Goal: Transaction & Acquisition: Purchase product/service

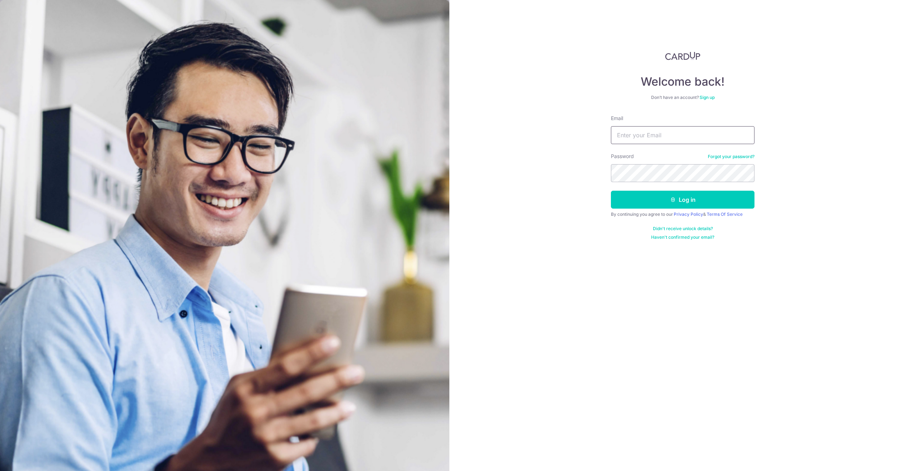
type input "[EMAIL_ADDRESS][DOMAIN_NAME]"
click at [656, 197] on button "Log in" at bounding box center [682, 200] width 143 height 18
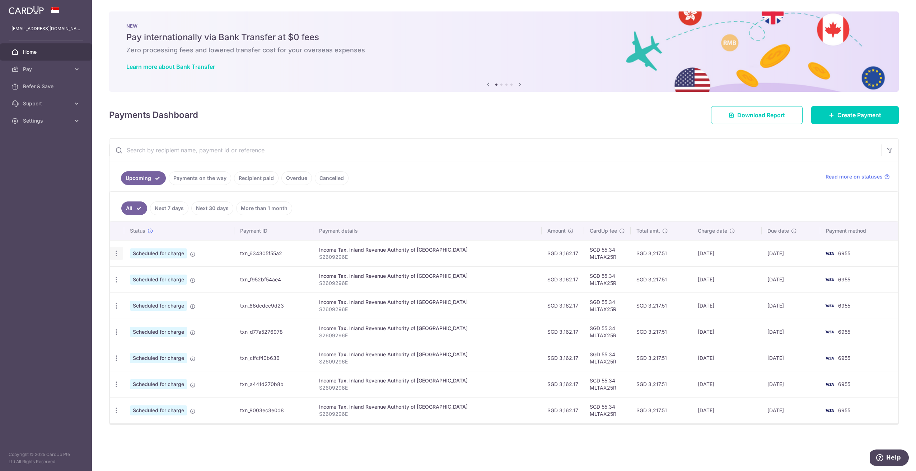
click at [117, 251] on icon "button" at bounding box center [117, 254] width 8 height 8
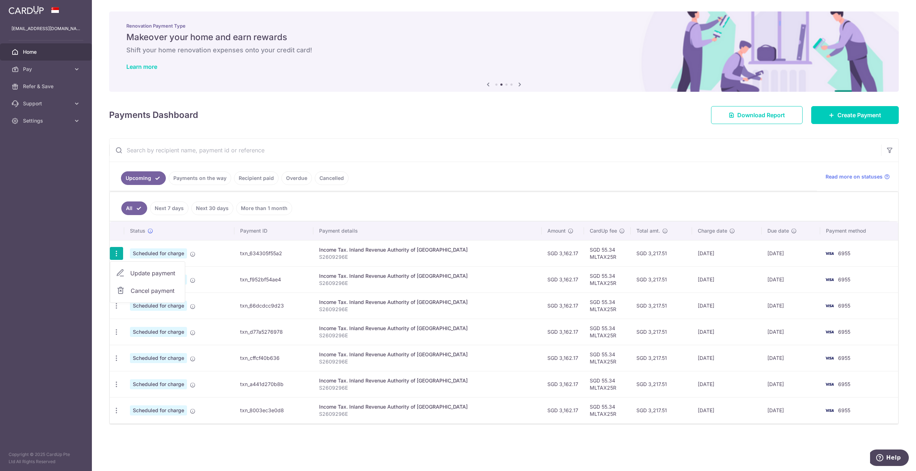
click at [147, 271] on span "Update payment" at bounding box center [154, 273] width 49 height 9
radio input "true"
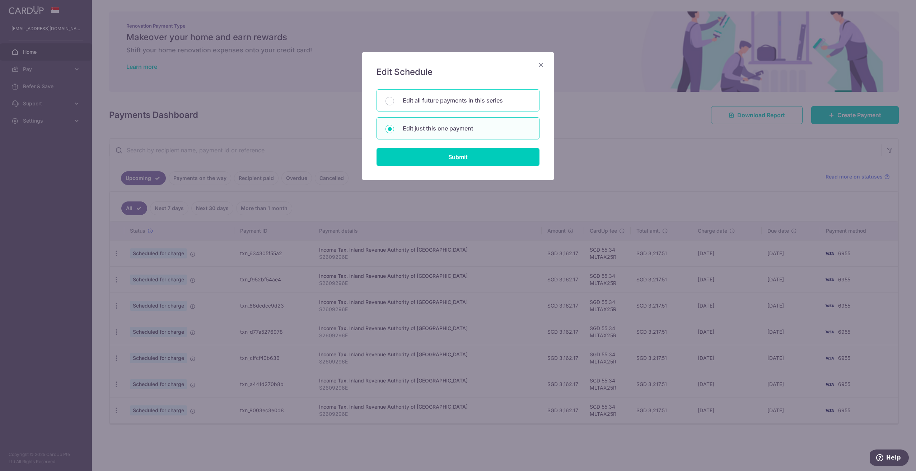
click at [398, 99] on div "Edit all future payments in this series" at bounding box center [457, 100] width 163 height 22
radio input "true"
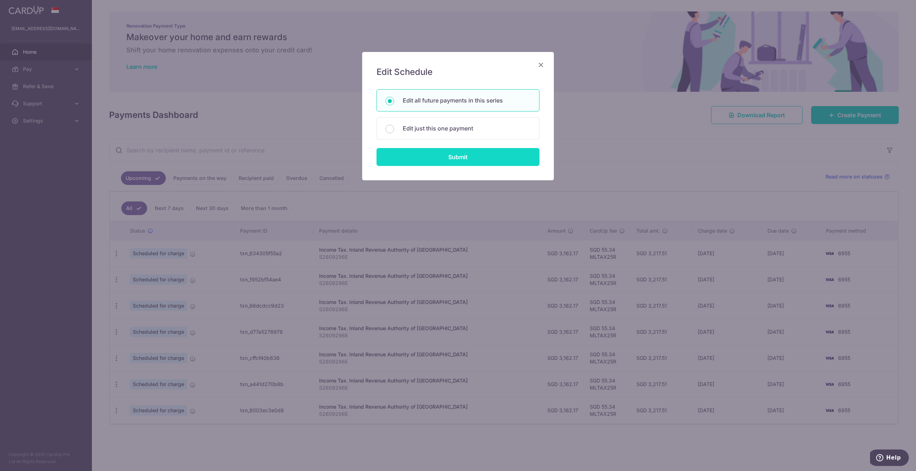
click at [447, 153] on input "Submit" at bounding box center [457, 157] width 163 height 18
radio input "true"
type input "3,162.17"
type input "S2609296E"
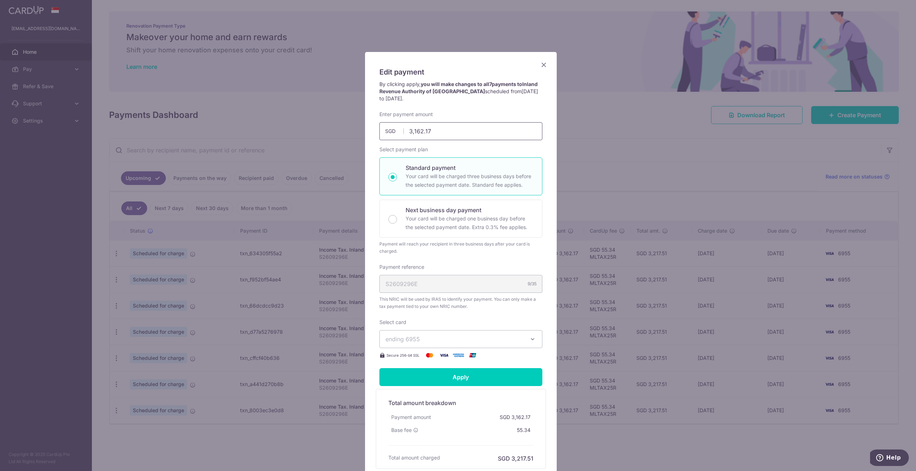
click at [436, 129] on input "3,162.17" at bounding box center [460, 131] width 163 height 18
type input "3,162.17"
click at [433, 336] on span "ending 6955" at bounding box center [454, 339] width 138 height 9
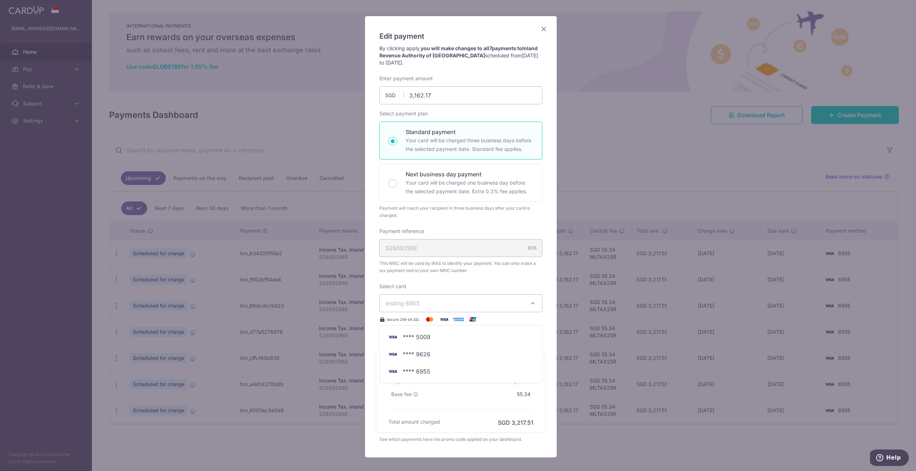
scroll to position [72, 0]
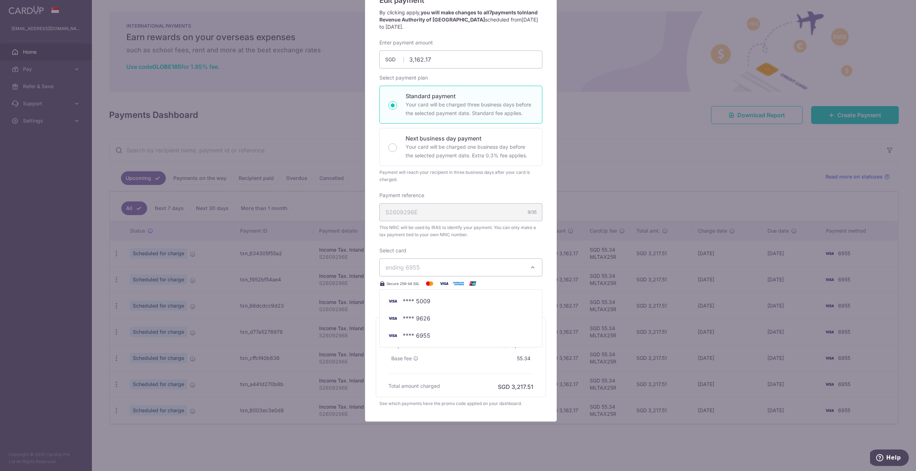
click at [547, 278] on div "Edit payment By clicking apply, you will make changes to all 7 payments to Inla…" at bounding box center [461, 201] width 192 height 442
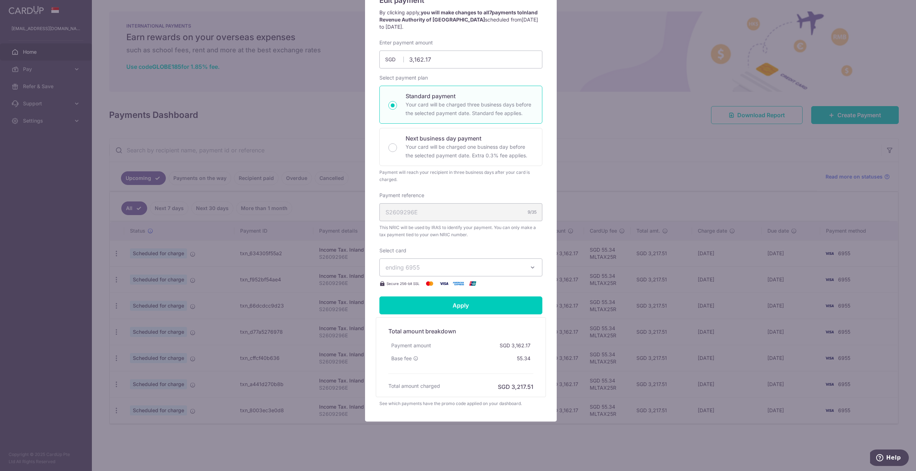
click at [452, 268] on span "ending 6955" at bounding box center [454, 267] width 138 height 9
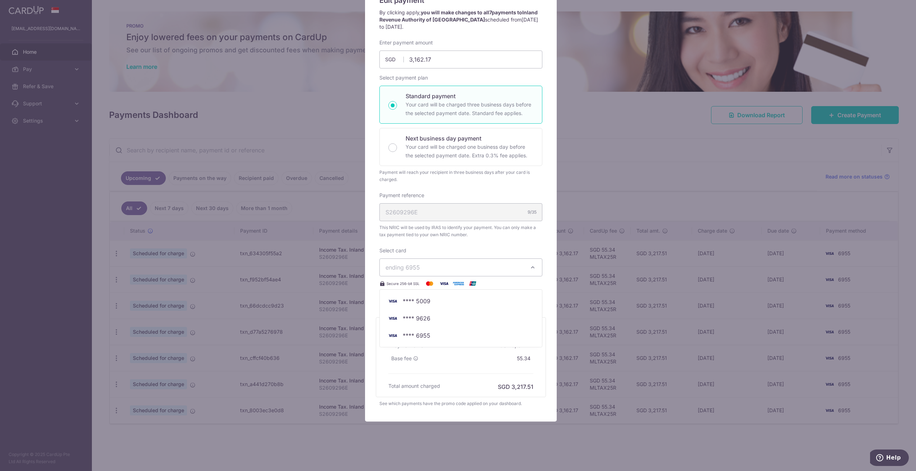
click at [452, 268] on span "ending 6955" at bounding box center [454, 267] width 138 height 9
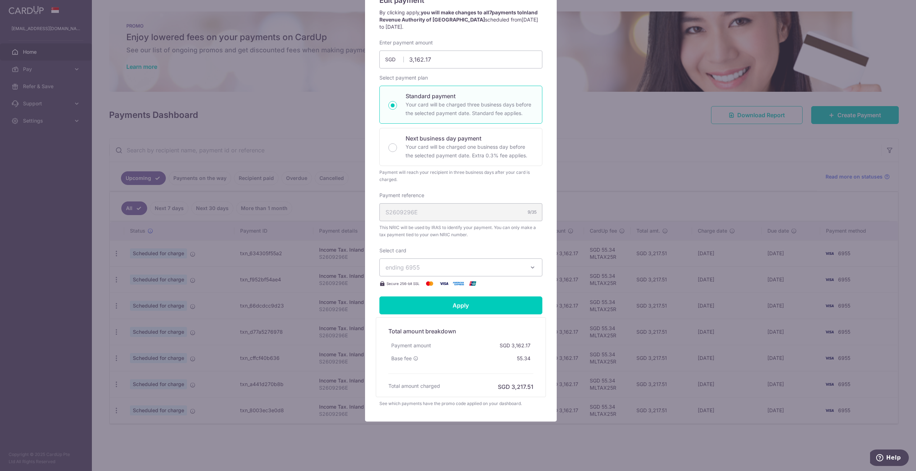
scroll to position [0, 0]
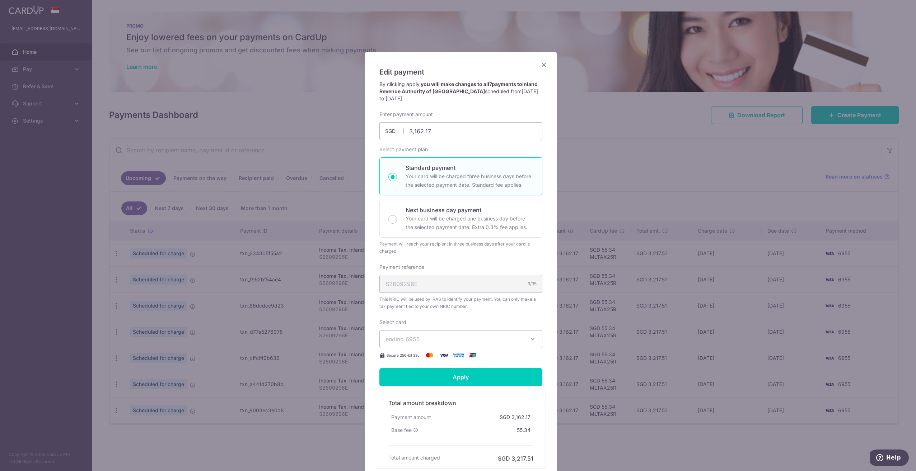
click at [541, 62] on icon "Close" at bounding box center [543, 64] width 9 height 9
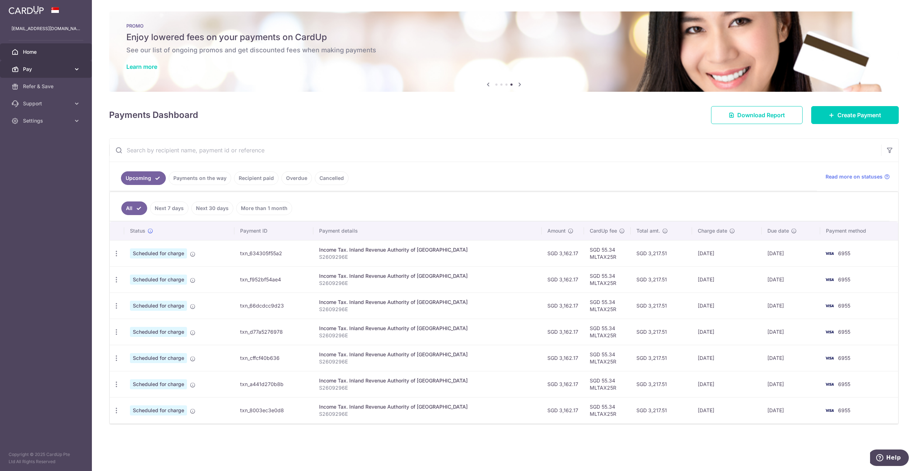
click at [46, 72] on span "Pay" at bounding box center [46, 69] width 47 height 7
click at [41, 88] on span "Payments" at bounding box center [46, 86] width 47 height 7
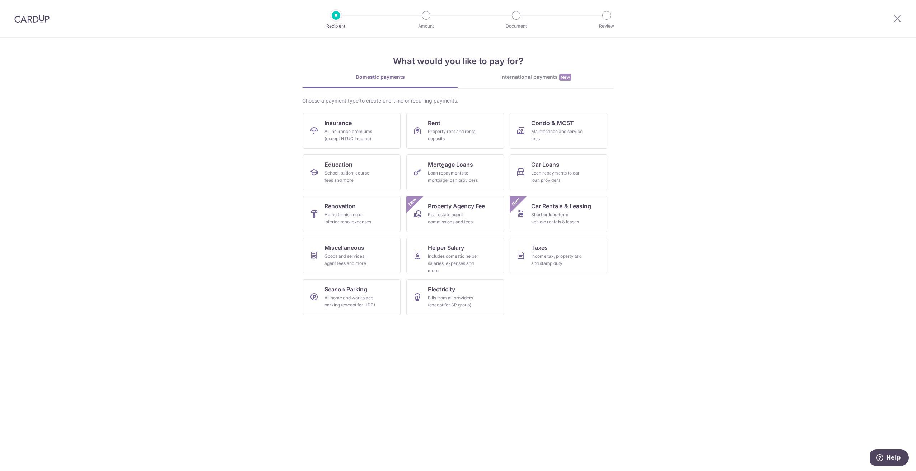
click at [32, 18] on img at bounding box center [31, 18] width 35 height 9
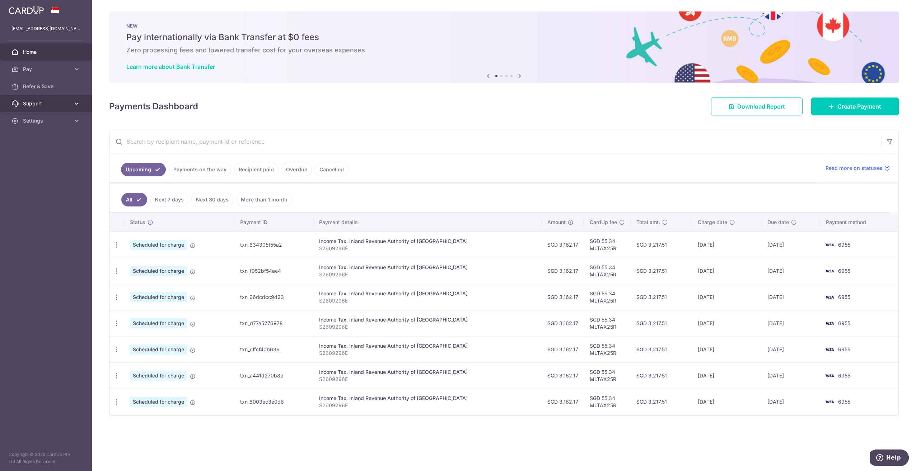
click at [42, 104] on span "Support" at bounding box center [46, 103] width 47 height 7
click at [39, 164] on span "Settings" at bounding box center [46, 164] width 47 height 7
click at [36, 182] on span "Account" at bounding box center [46, 181] width 47 height 7
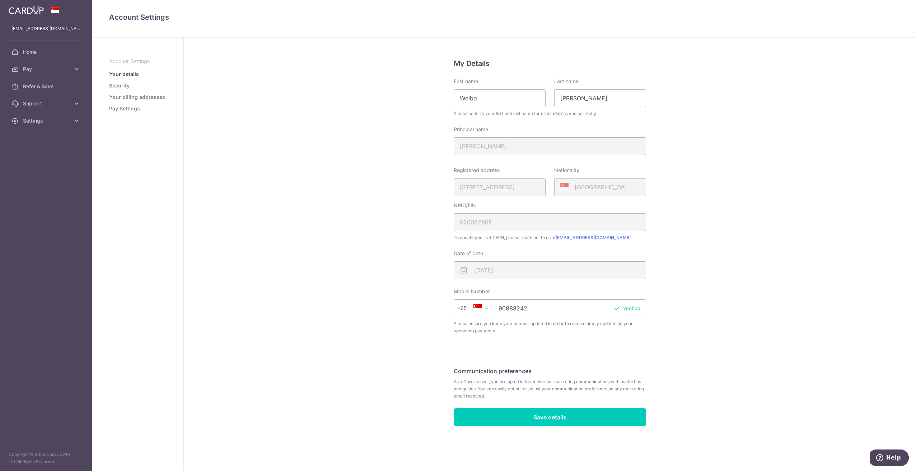
click at [117, 110] on link "Pay Settings" at bounding box center [124, 108] width 31 height 7
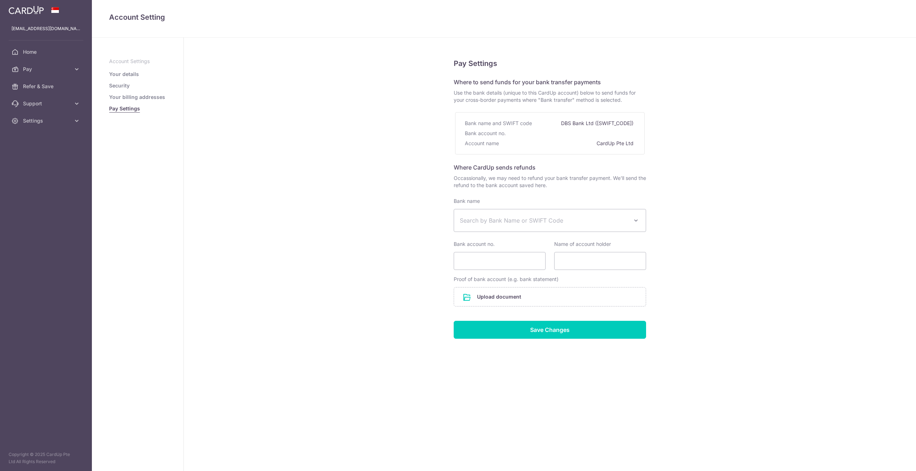
select select
click at [561, 220] on span "Search by Bank Name or SWIFT Code" at bounding box center [544, 220] width 169 height 9
type input "dbs"
select select "6"
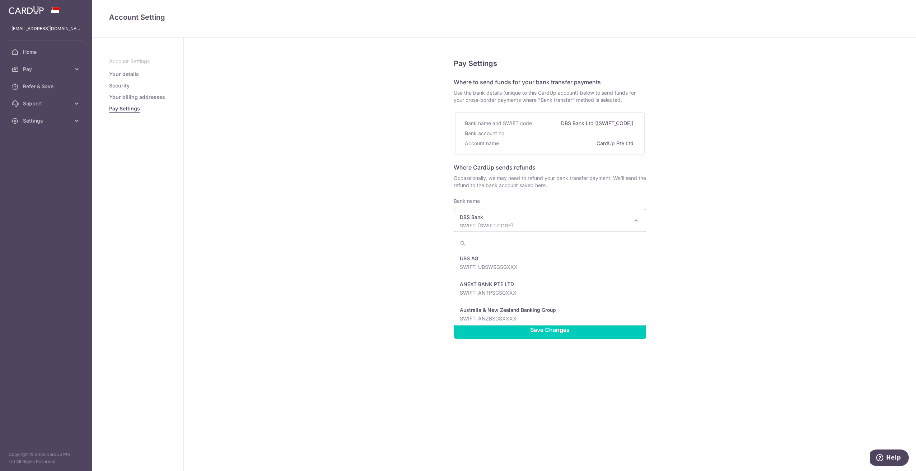
click at [522, 222] on p "SWIFT: DBSSSGSGXXX" at bounding box center [544, 225] width 169 height 7
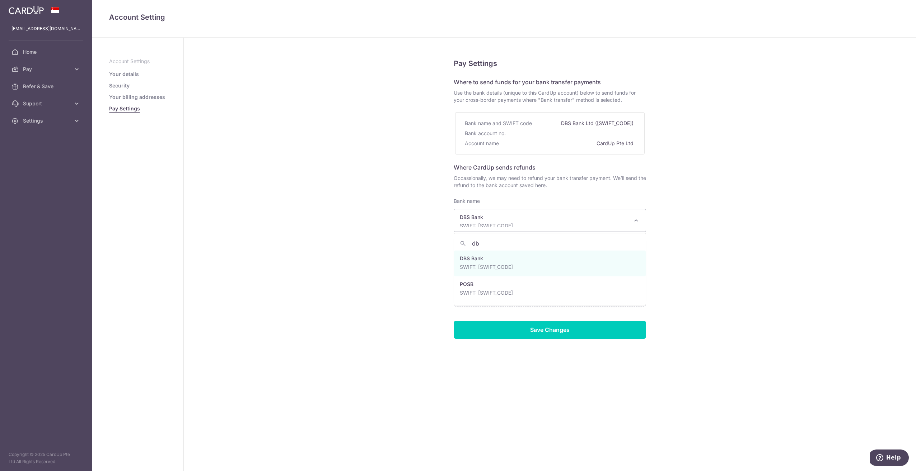
type input "dbs"
click at [522, 222] on p "SWIFT: DBSSSGSGXXX" at bounding box center [544, 225] width 169 height 7
click at [497, 265] on input "Bank account no." at bounding box center [499, 261] width 92 height 18
type input "153084530"
type input "YUN WEIBO"
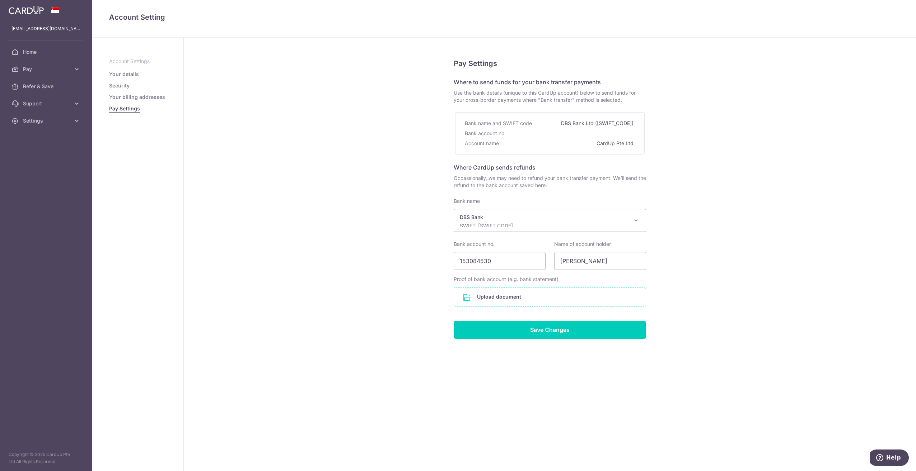
click at [510, 297] on input "file" at bounding box center [550, 297] width 192 height 19
click at [39, 67] on span "Pay" at bounding box center [46, 69] width 47 height 7
click at [32, 121] on span "Cards" at bounding box center [46, 120] width 47 height 7
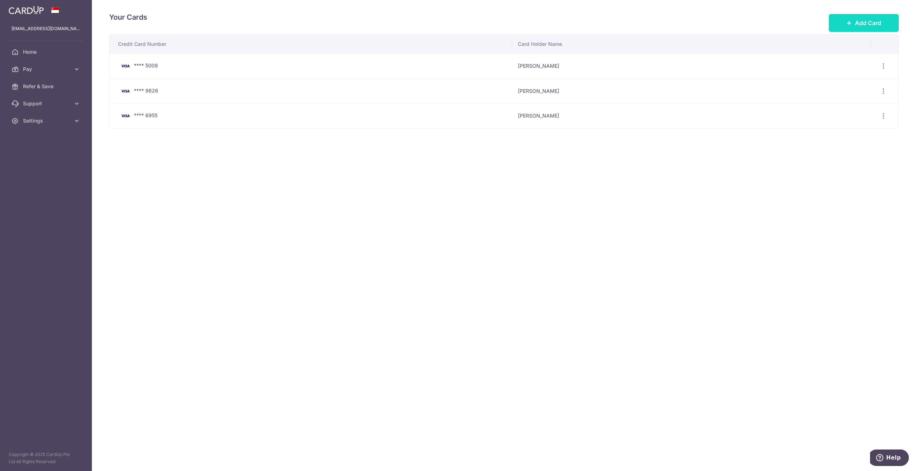
click at [869, 22] on span "Add Card" at bounding box center [868, 23] width 26 height 9
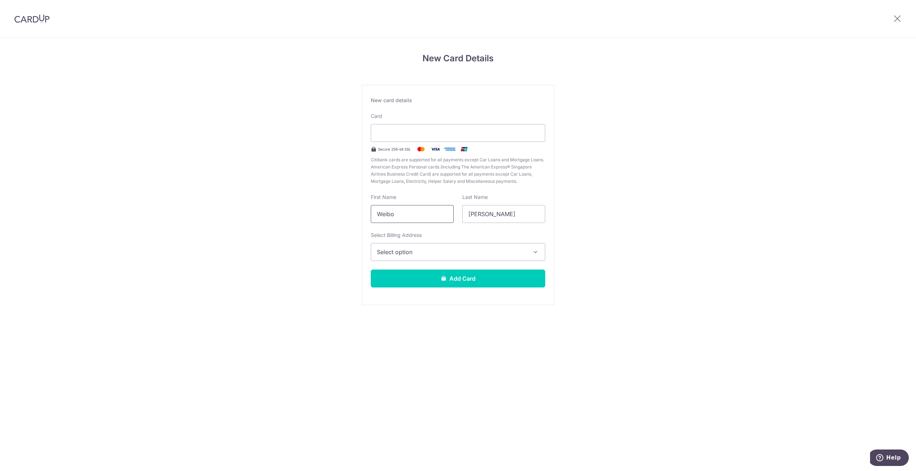
drag, startPoint x: 411, startPoint y: 213, endPoint x: 358, endPoint y: 219, distance: 53.4
click at [360, 217] on div "New Card Details New card details Card Secure 256-bit SSL Citibank cards are su…" at bounding box center [458, 188] width 916 height 301
type input "w"
type input "WEIBO"
type input "YUN"
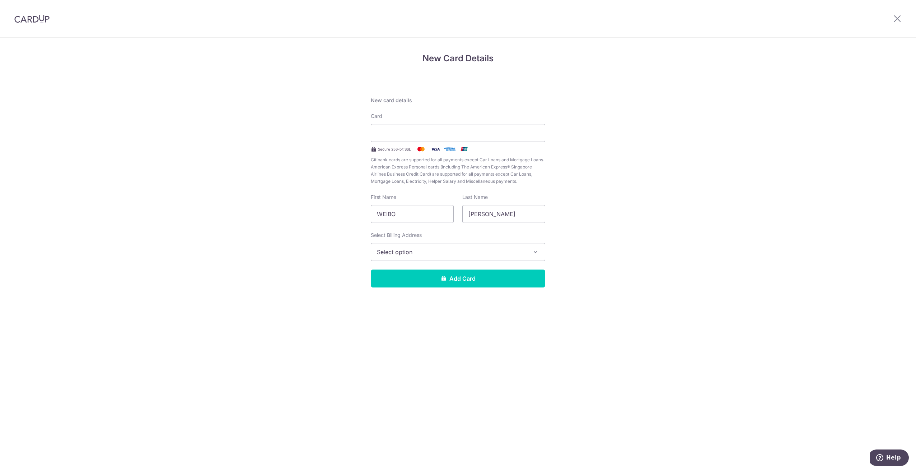
click at [423, 258] on button "Select option" at bounding box center [458, 252] width 174 height 18
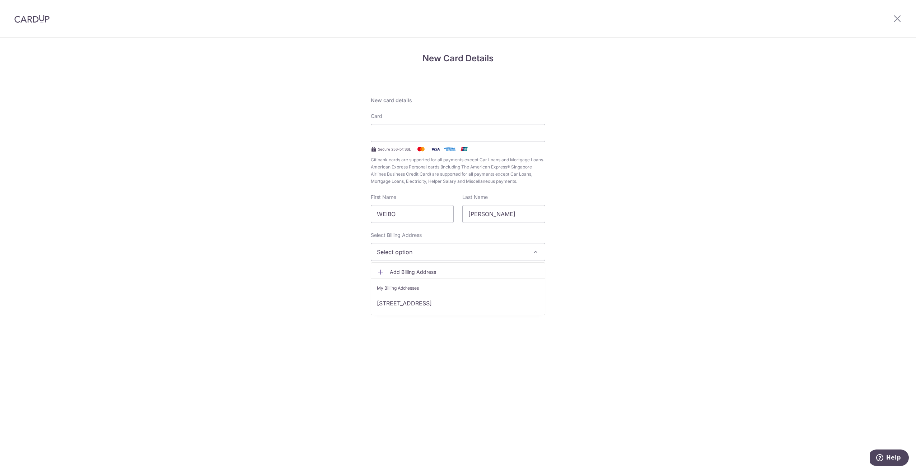
click at [405, 272] on span "Add Billing Address" at bounding box center [464, 272] width 149 height 7
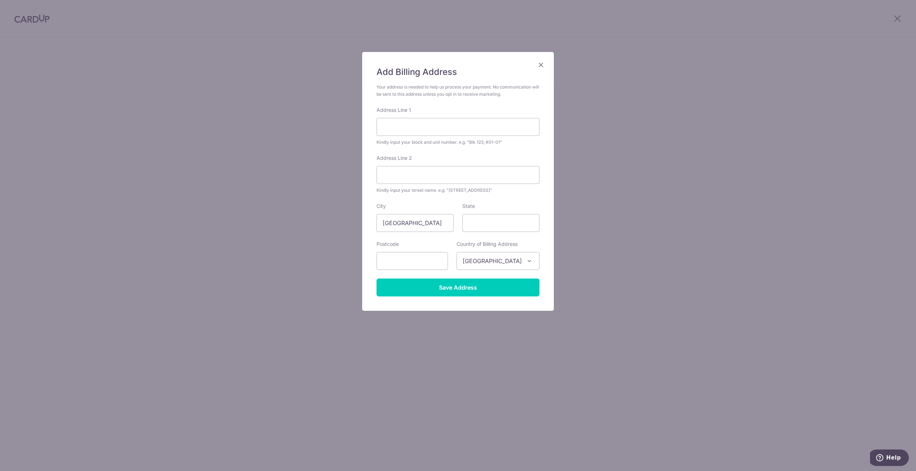
click at [542, 68] on icon "Close" at bounding box center [540, 64] width 9 height 9
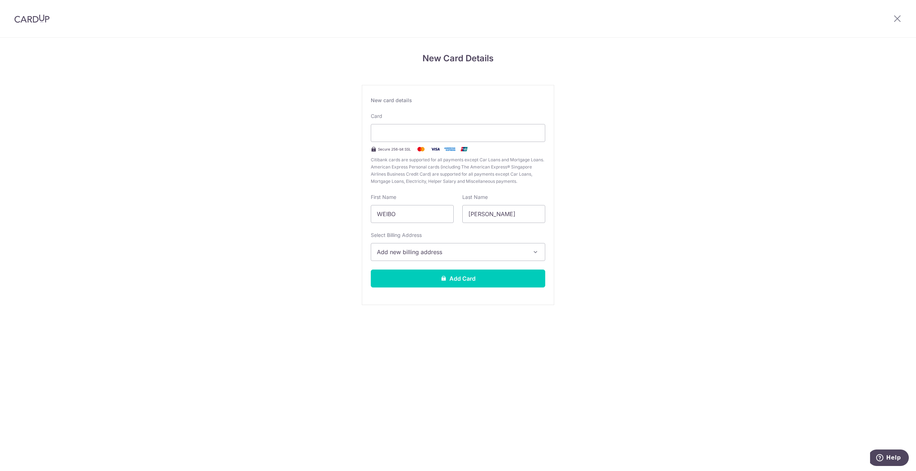
click at [434, 256] on span "Add new billing address" at bounding box center [451, 252] width 149 height 9
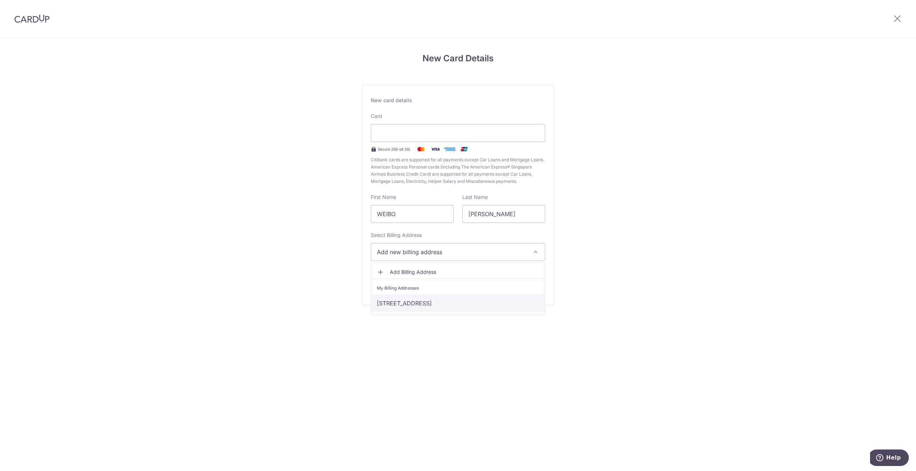
click at [395, 303] on link "17 Woodlands Drive 72, #13-45, Singapore, Singapore-738097" at bounding box center [458, 303] width 174 height 17
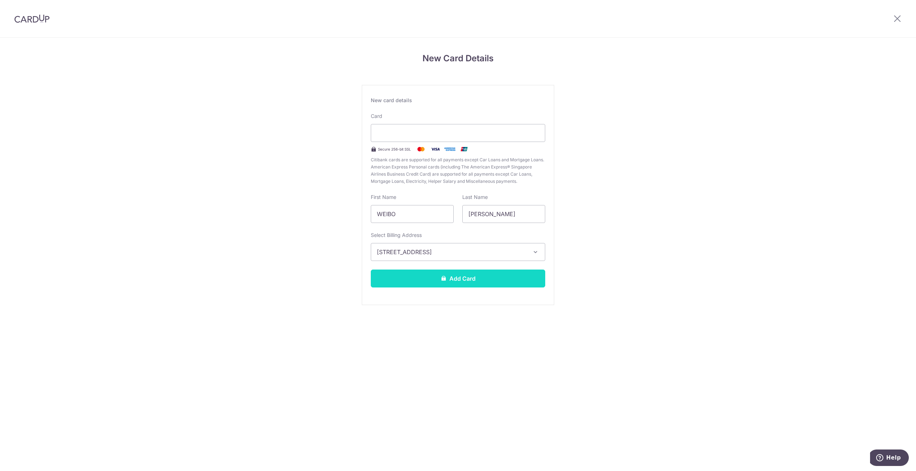
click at [458, 278] on button "Add Card" at bounding box center [458, 279] width 174 height 18
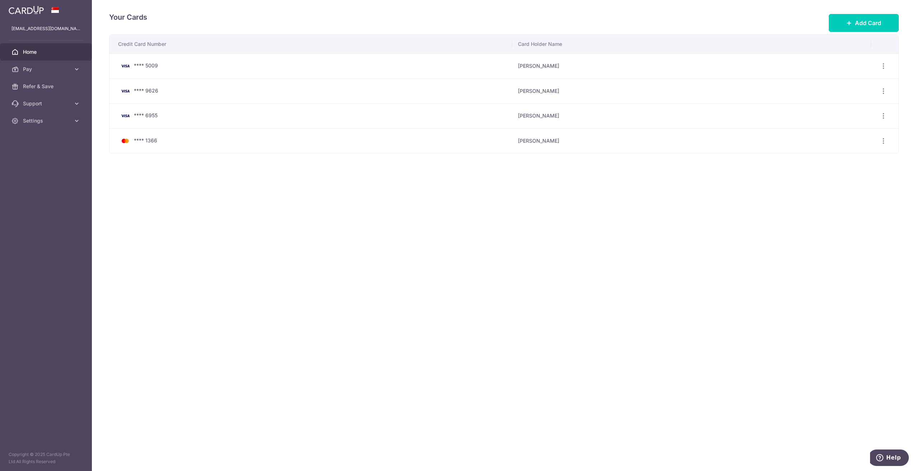
click at [30, 47] on link "Home" at bounding box center [46, 51] width 92 height 17
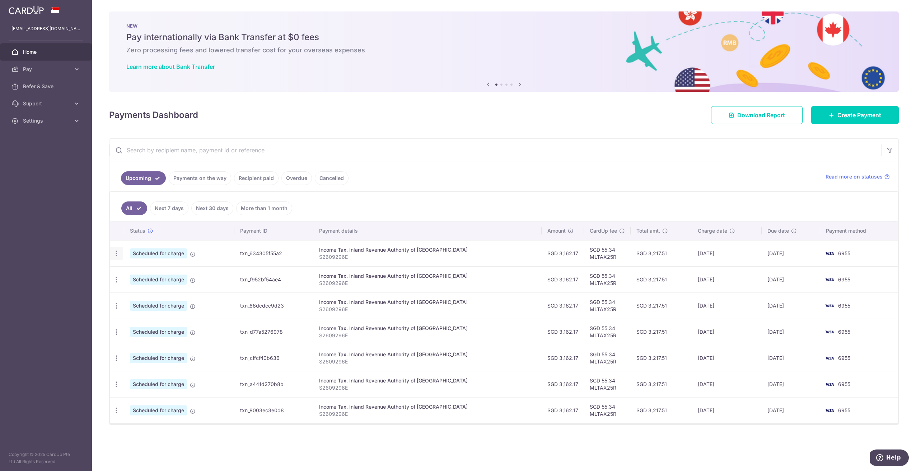
click at [115, 251] on icon "button" at bounding box center [117, 254] width 8 height 8
click at [140, 271] on span "Update payment" at bounding box center [154, 273] width 49 height 9
radio input "true"
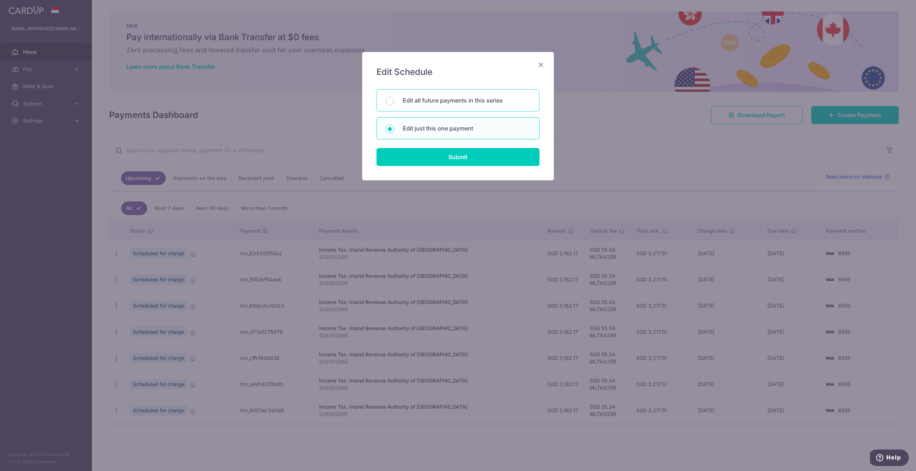
click at [444, 99] on p "Edit all future payments in this series" at bounding box center [467, 100] width 128 height 9
click at [394, 99] on input "Edit all future payments in this series" at bounding box center [389, 101] width 9 height 9
radio input "true"
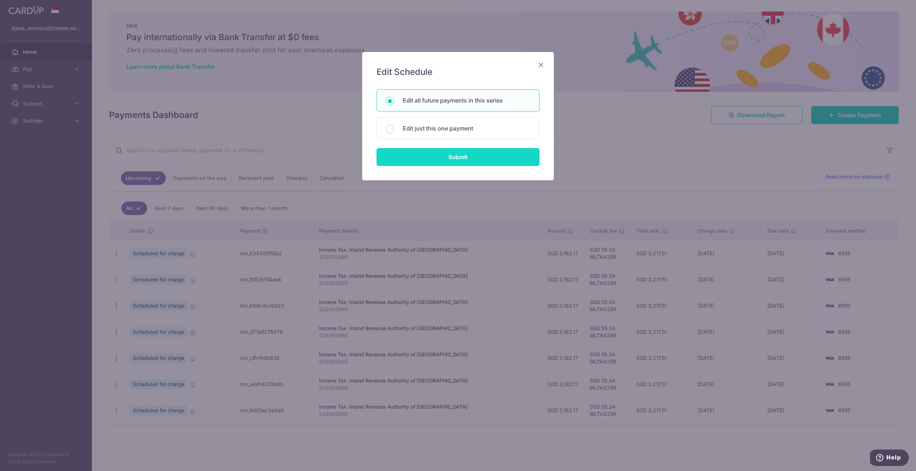
click at [454, 154] on input "Submit" at bounding box center [457, 157] width 163 height 18
radio input "true"
type input "3,162.17"
type input "S2609296E"
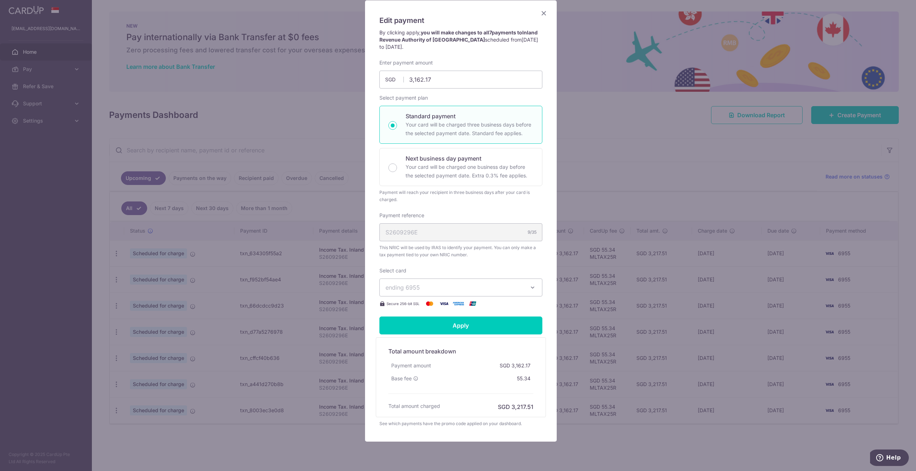
scroll to position [72, 0]
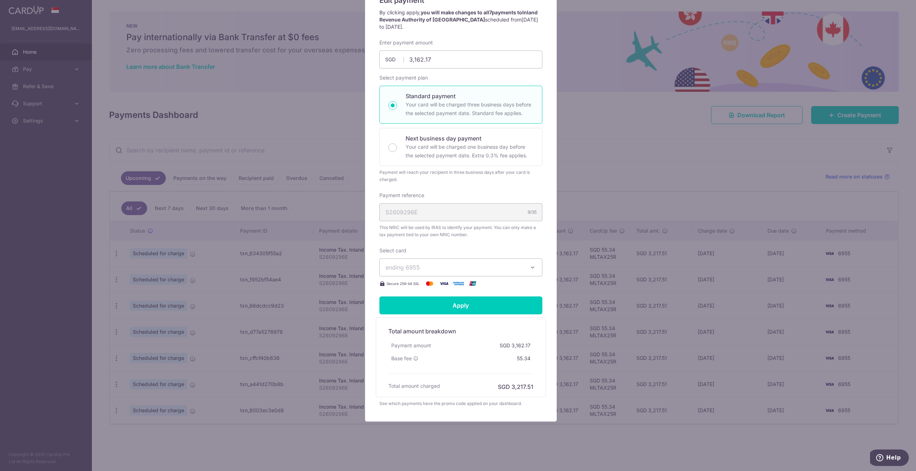
click at [529, 264] on icon "button" at bounding box center [532, 267] width 7 height 7
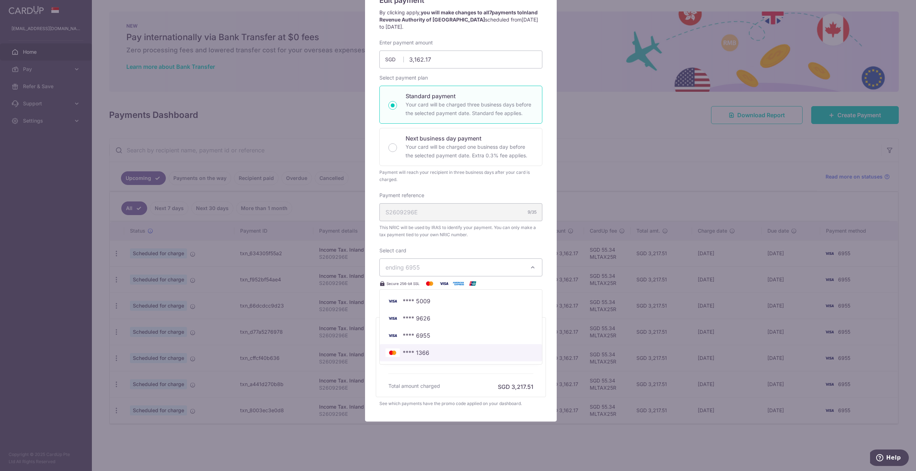
click at [418, 352] on span "**** 1366" at bounding box center [416, 353] width 27 height 9
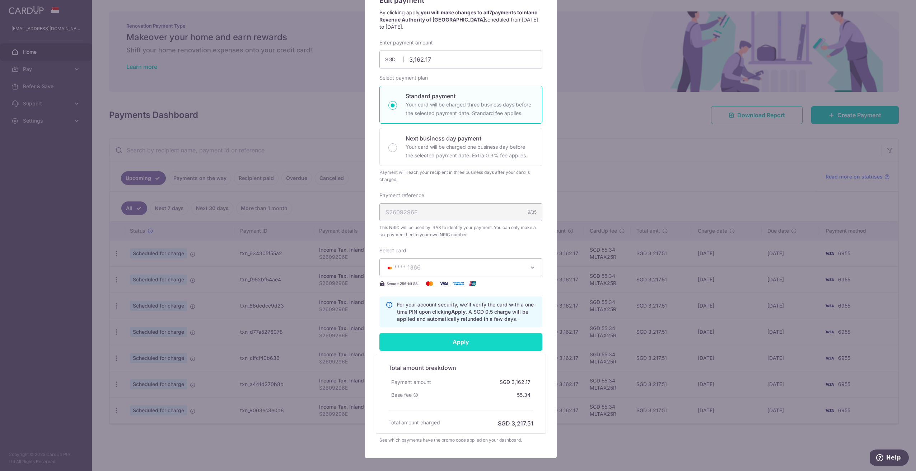
click at [461, 340] on input "Apply" at bounding box center [460, 342] width 163 height 18
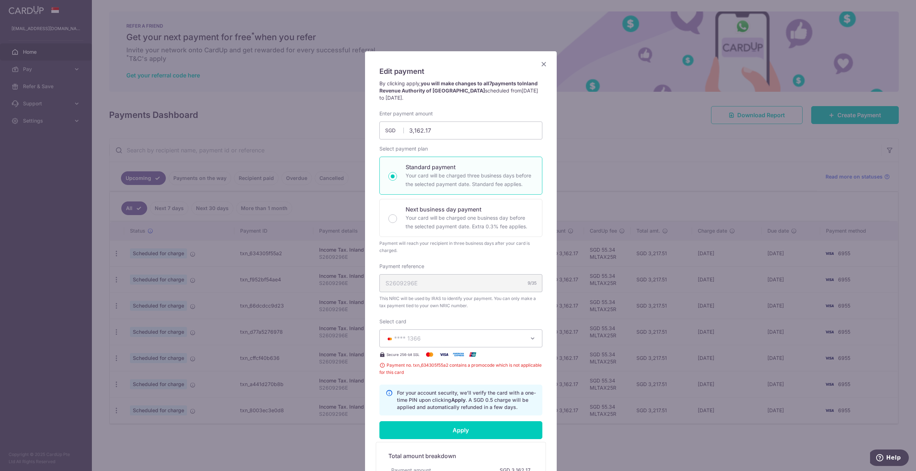
scroll to position [0, 0]
click at [541, 63] on icon "Close" at bounding box center [543, 64] width 9 height 9
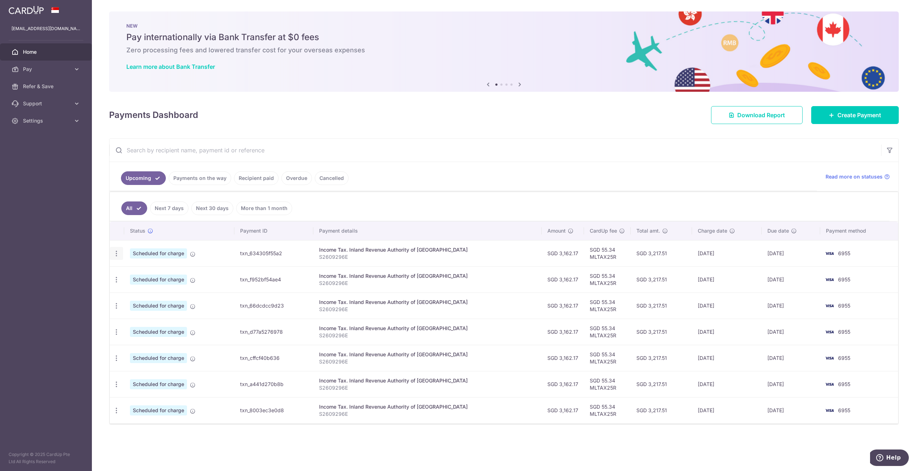
click at [116, 251] on icon "button" at bounding box center [117, 254] width 8 height 8
click at [152, 270] on span "Update payment" at bounding box center [154, 273] width 49 height 9
radio input "true"
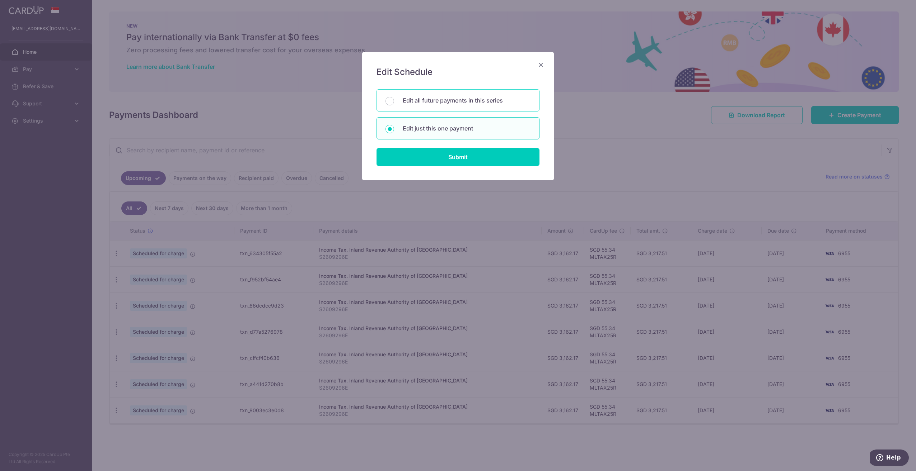
click at [452, 101] on p "Edit all future payments in this series" at bounding box center [467, 100] width 128 height 9
click at [394, 101] on input "Edit all future payments in this series" at bounding box center [389, 101] width 9 height 9
radio input "true"
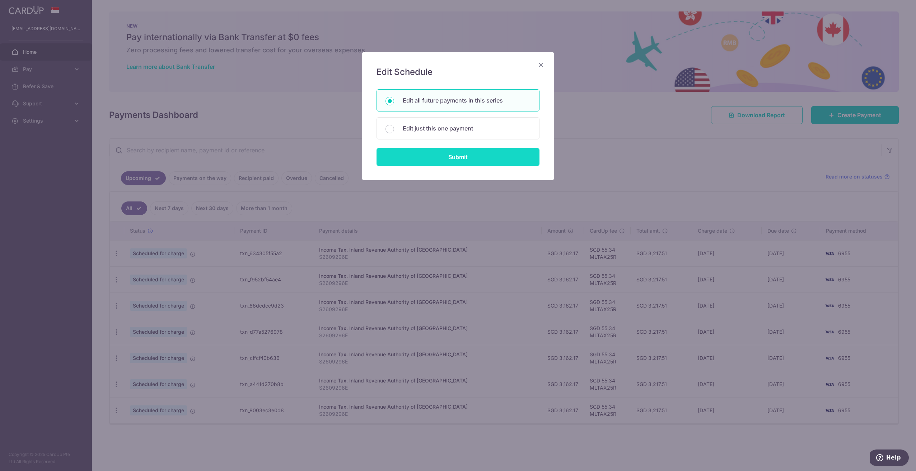
click at [451, 154] on input "Submit" at bounding box center [457, 157] width 163 height 18
radio input "true"
type input "3,162.17"
type input "S2609296E"
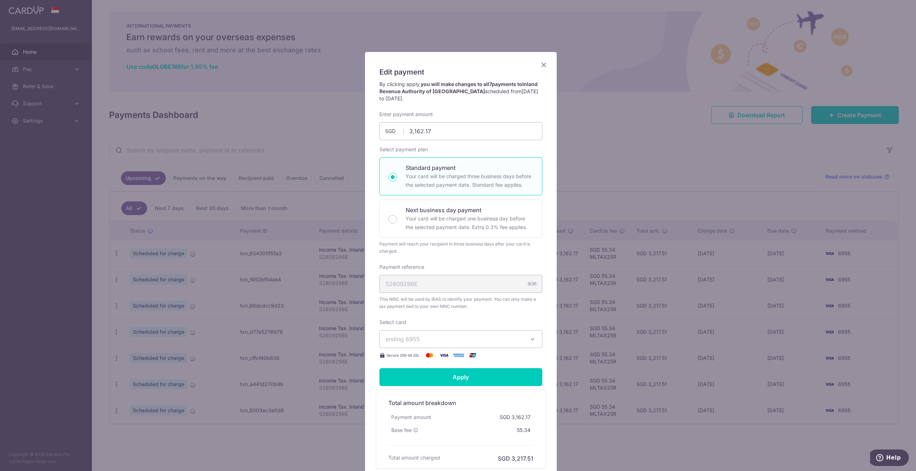
click at [541, 62] on icon "Close" at bounding box center [543, 64] width 9 height 9
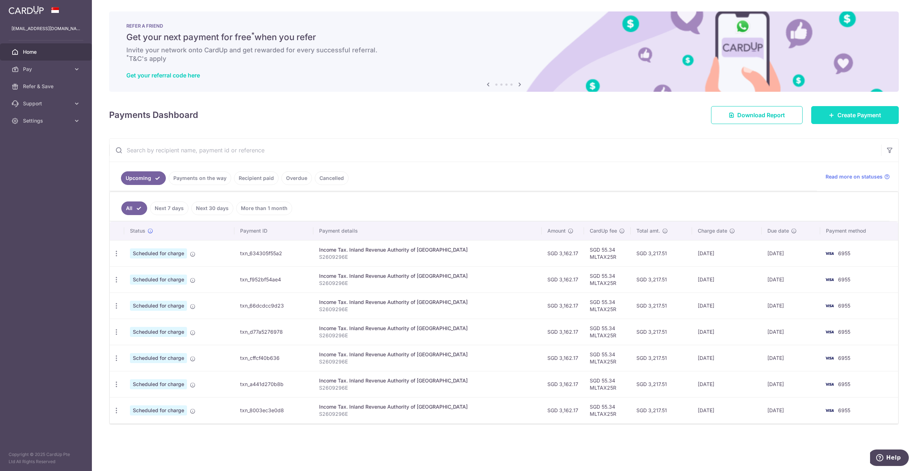
click at [851, 114] on span "Create Payment" at bounding box center [859, 115] width 44 height 9
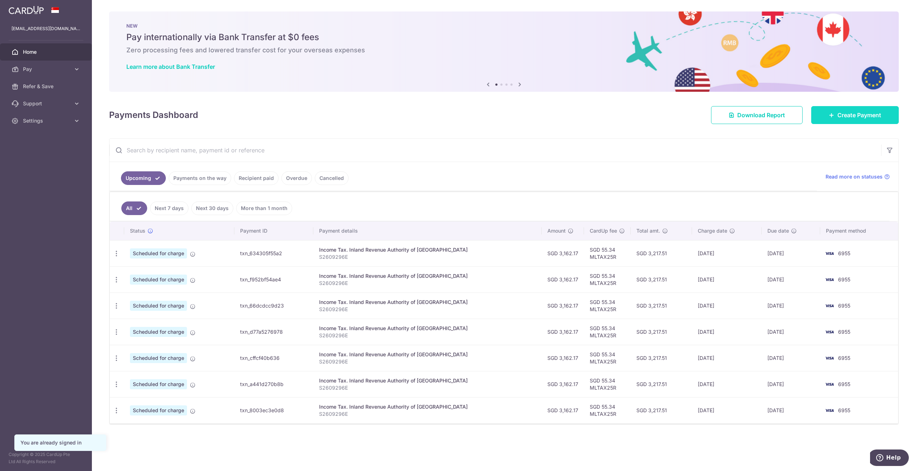
click at [852, 113] on span "Create Payment" at bounding box center [859, 115] width 44 height 9
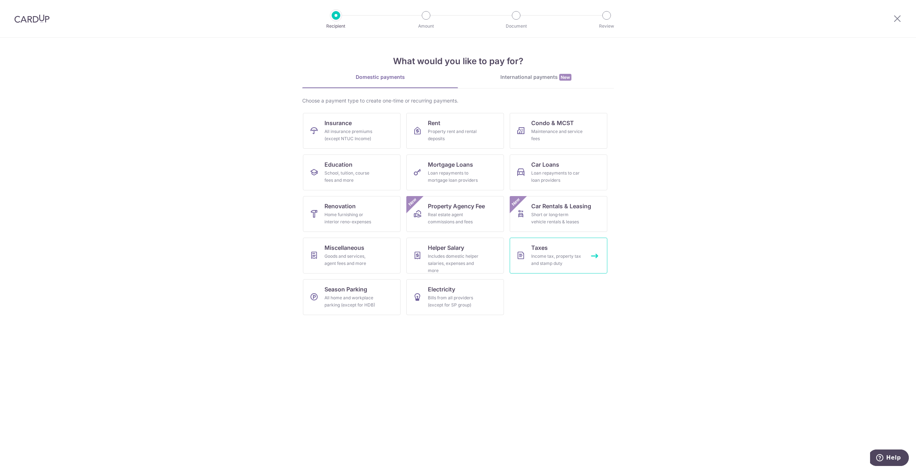
click at [542, 257] on div "Income tax, property tax and stamp duty" at bounding box center [557, 260] width 52 height 14
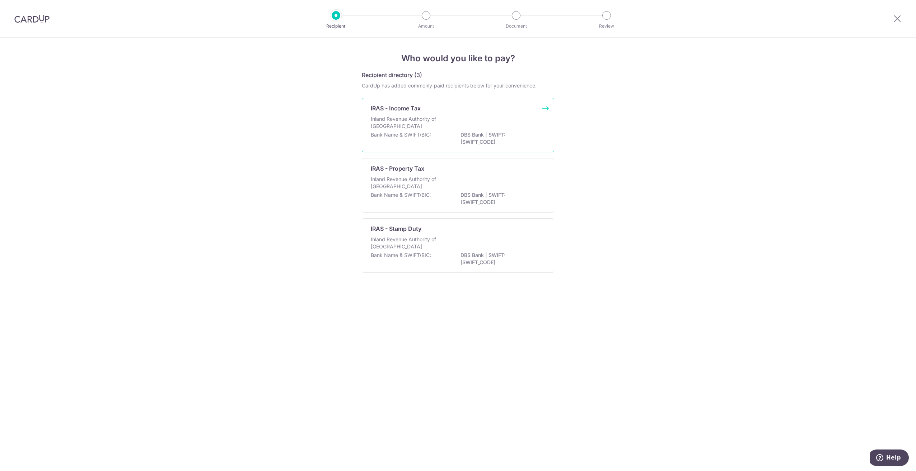
click at [452, 128] on div "Inland Revenue Authority of [GEOGRAPHIC_DATA]" at bounding box center [458, 124] width 174 height 16
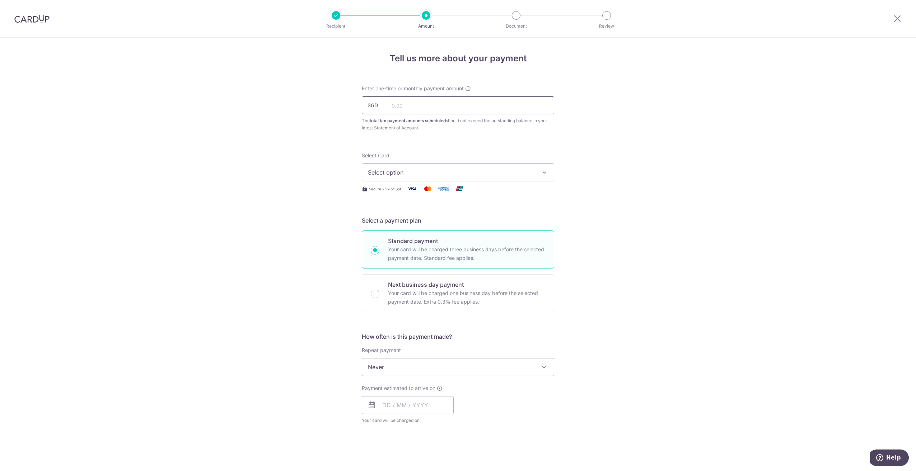
click at [423, 106] on input "text" at bounding box center [458, 106] width 192 height 18
drag, startPoint x: 895, startPoint y: 16, endPoint x: 490, endPoint y: 37, distance: 405.9
click at [896, 16] on icon at bounding box center [897, 18] width 9 height 9
